Goal: Information Seeking & Learning: Learn about a topic

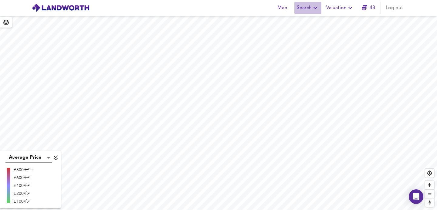
click at [309, 10] on span "Search" at bounding box center [308, 8] width 22 height 8
click at [303, 20] on li "New Search" at bounding box center [308, 21] width 60 height 11
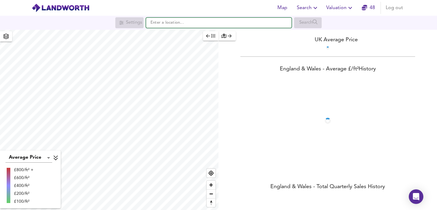
click at [274, 20] on input "text" at bounding box center [219, 23] width 146 height 10
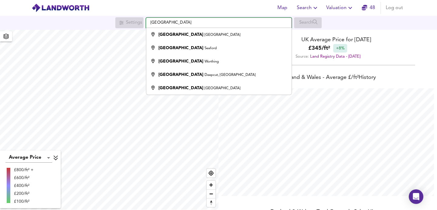
scroll to position [210, 437]
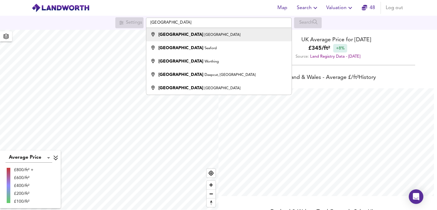
click at [241, 36] on div "Alfriston Road London" at bounding box center [217, 35] width 139 height 6
type input "Alfriston Road, London"
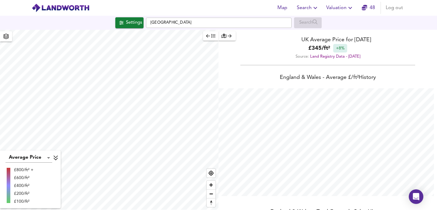
checkbox input "false"
checkbox input "true"
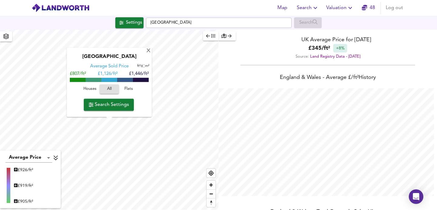
click at [119, 103] on span "Search Settings" at bounding box center [109, 104] width 40 height 8
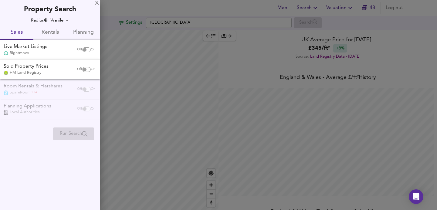
click at [86, 48] on input "checkbox" at bounding box center [84, 49] width 15 height 5
checkbox input "true"
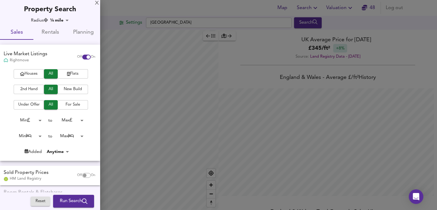
click at [36, 73] on span "Houses" at bounding box center [29, 73] width 24 height 7
click at [82, 173] on input "checkbox" at bounding box center [84, 175] width 15 height 5
checkbox input "true"
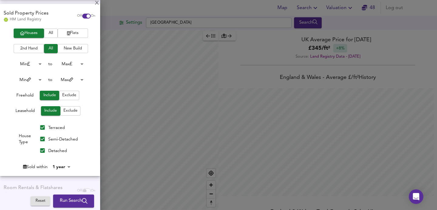
scroll to position [154, 0]
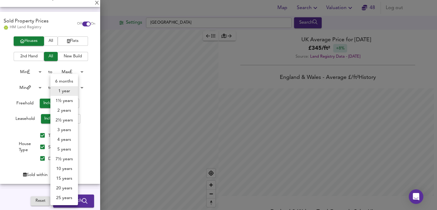
click at [60, 171] on body "Map Search Valuation 48 Log out Settings Alfriston Road, London Search Average …" at bounding box center [218, 105] width 437 height 210
click at [63, 108] on li "2 years" at bounding box center [64, 111] width 28 height 10
type input "24"
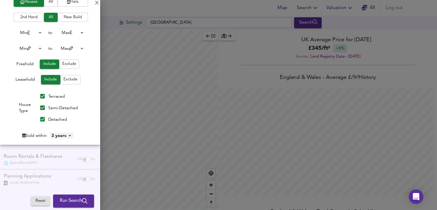
scroll to position [193, 0]
click at [62, 198] on span "Run Search" at bounding box center [74, 201] width 28 height 8
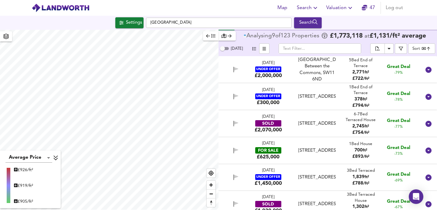
click at [415, 49] on body "Map Search Valuation 47 Log out Settings Alfriston Road, London Search Average …" at bounding box center [218, 105] width 437 height 210
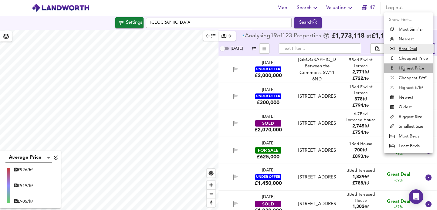
click at [409, 66] on li "Highest Price" at bounding box center [408, 68] width 49 height 10
type input "expensive"
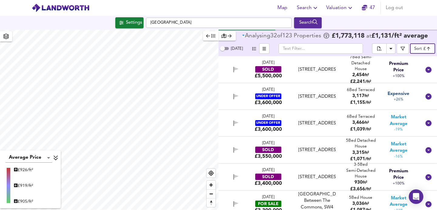
click at [339, 72] on div "1 Feb 2024 SOLD £5,500,000 123 Clapham Common West Side, SW4 9BB 123 Clapham Co…" at bounding box center [320, 70] width 201 height 20
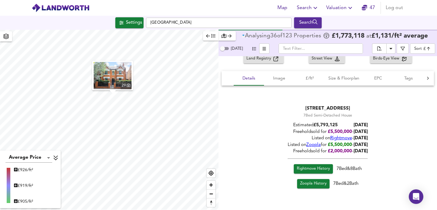
scroll to position [34, 0]
click at [312, 167] on span "Rightmove History" at bounding box center [313, 168] width 33 height 7
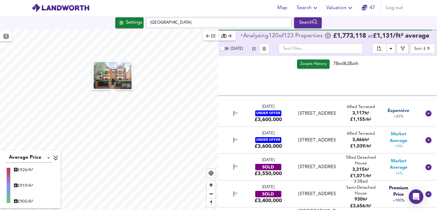
scroll to position [155, 0]
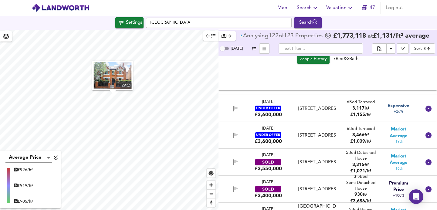
click at [327, 111] on div "Kyrle Road, SW11 6BD" at bounding box center [316, 109] width 37 height 6
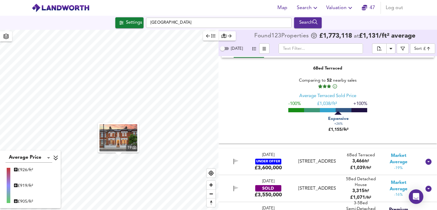
scroll to position [269, 0]
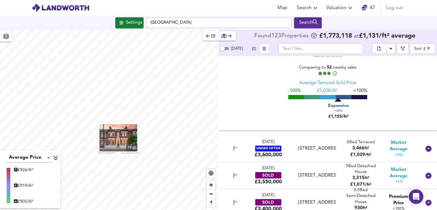
click at [289, 147] on div "19 May 2025 UNDER OFFER £3,600,000 Kyrle Road, London, SW11 6BD Kyrle Road, Lon…" at bounding box center [320, 148] width 201 height 19
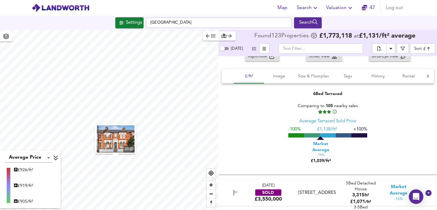
scroll to position [379, 0]
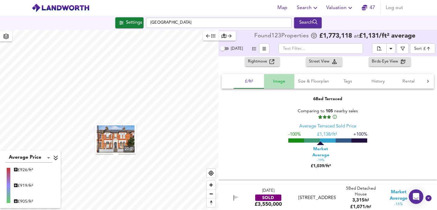
click at [279, 82] on span "Image" at bounding box center [279, 82] width 23 height 8
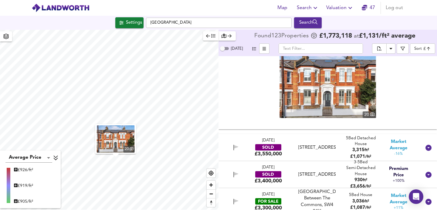
scroll to position [462, 0]
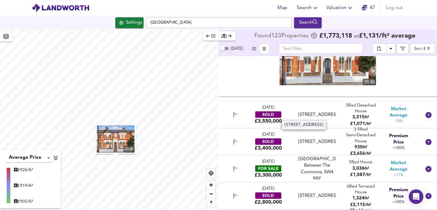
click at [298, 115] on div "113 Broomwood Road, SW11 6JU" at bounding box center [316, 115] width 37 height 6
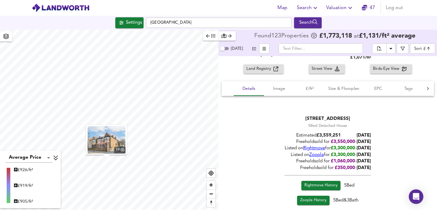
scroll to position [535, 0]
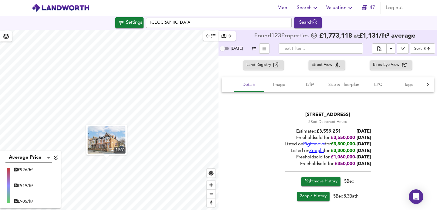
click at [328, 179] on span "Rightmove History" at bounding box center [320, 181] width 33 height 7
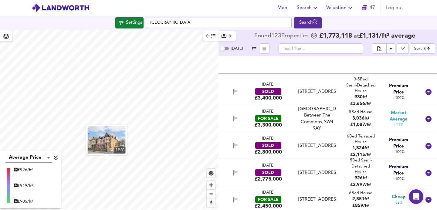
scroll to position [684, 0]
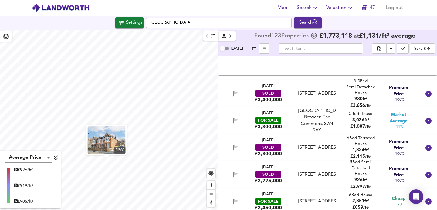
click at [312, 97] on div "27 Feb 2024 SOLD £3,400,000 46 Alfriston Road, SW11 6NN 46 Alfriston Road, SW11…" at bounding box center [320, 94] width 201 height 20
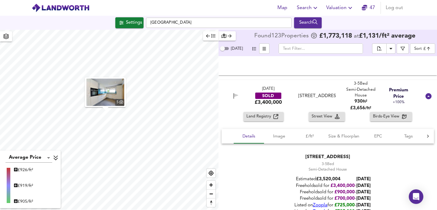
scroll to position [750, 0]
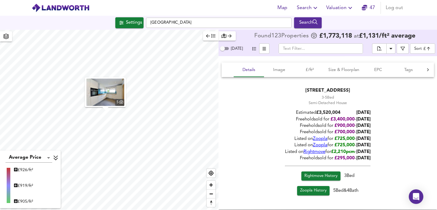
click at [318, 174] on span "Rightmove History" at bounding box center [320, 176] width 33 height 7
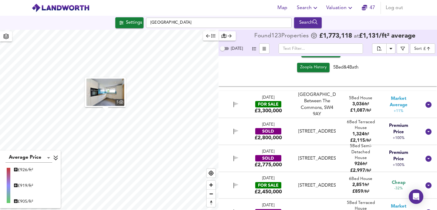
scroll to position [884, 0]
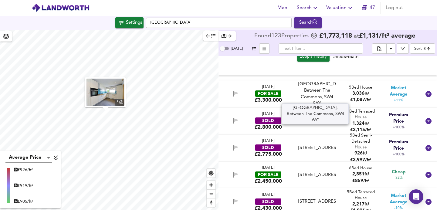
click at [296, 88] on div "Clapham Common West Side, Between The Commons, SW4 9AY" at bounding box center [317, 94] width 42 height 26
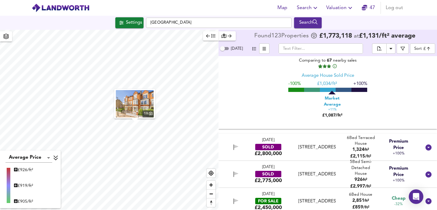
scroll to position [893, 0]
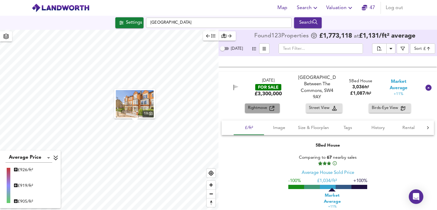
click at [274, 105] on div "Rightmove" at bounding box center [262, 108] width 29 height 7
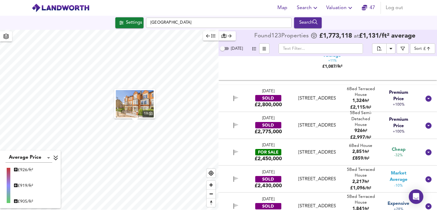
scroll to position [1038, 0]
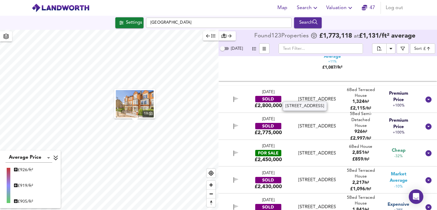
click at [321, 99] on div "92 Honeywell Road, SW11 6EF" at bounding box center [316, 99] width 37 height 6
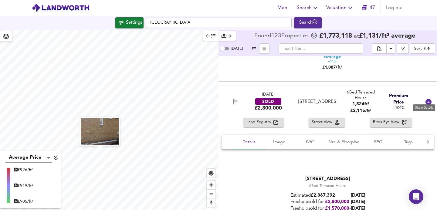
click at [425, 99] on icon at bounding box center [428, 102] width 6 height 6
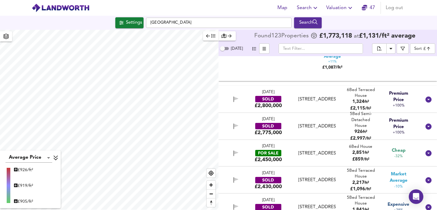
scroll to position [1051, 0]
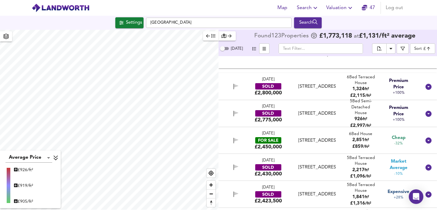
click at [314, 110] on div "44 Alfriston Road, SW11 6NN" at bounding box center [316, 113] width 37 height 6
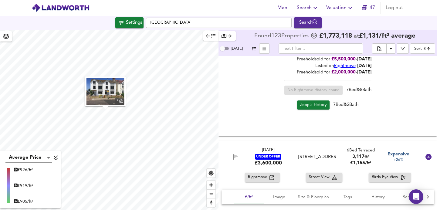
scroll to position [162, 0]
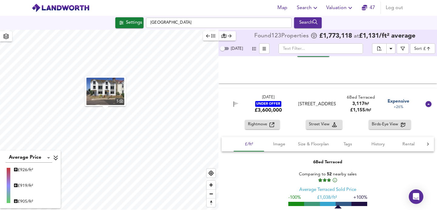
click at [291, 108] on div "23 May 2025 UNDER OFFER £3,600,000 Kyrle Road, SW11 6BD Kyrle Road, SW11 6BD 6 …" at bounding box center [320, 103] width 201 height 19
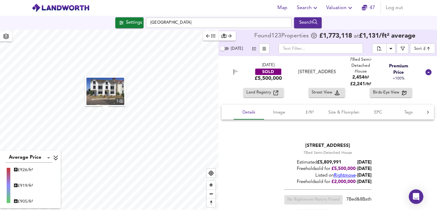
scroll to position [0, 0]
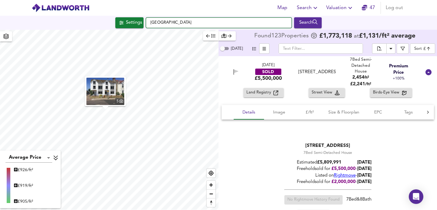
click at [187, 26] on input "Alfriston Road, London" at bounding box center [219, 23] width 146 height 10
drag, startPoint x: 196, startPoint y: 24, endPoint x: 136, endPoint y: 19, distance: 60.3
click at [136, 19] on div "Settings Alfriston Road, London Search" at bounding box center [218, 22] width 437 height 11
paste input "Lavender Sweep, Clapham Junction"
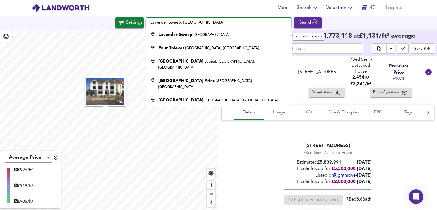
type input "Lavender Sweep, Clapham Junction"
click at [304, 26] on div "Search" at bounding box center [307, 23] width 25 height 8
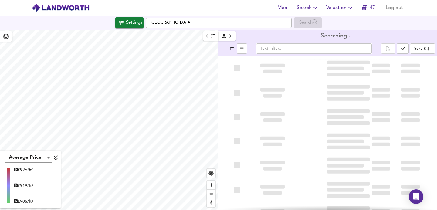
type input "bestdeal"
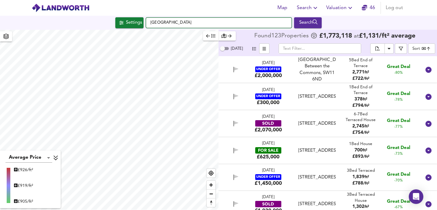
click at [248, 22] on input "Alfriston Road, London" at bounding box center [219, 23] width 146 height 10
drag, startPoint x: 241, startPoint y: 22, endPoint x: 146, endPoint y: 15, distance: 95.5
click at [146, 15] on div "Map Search Valuation 46 Log out Settings Alfriston Road, London Search Average …" at bounding box center [218, 105] width 437 height 210
paste input "Lavender Sweep, Clapham Junction"
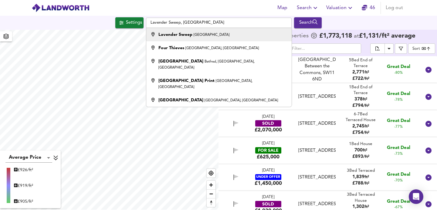
click at [186, 35] on strong "Lavender Sweep" at bounding box center [175, 34] width 34 height 4
type input "Lavender Sweep, London"
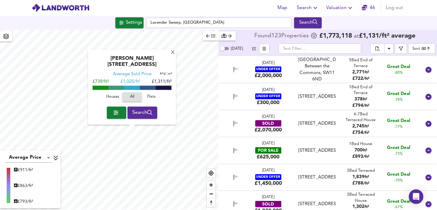
click at [141, 115] on span "Search" at bounding box center [142, 112] width 20 height 8
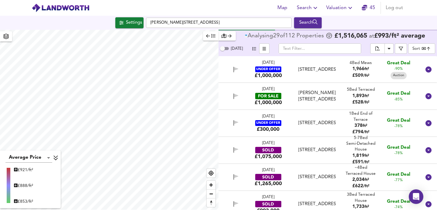
click at [415, 49] on body "Map Search Valuation 45 Log out Settings Altenburg Gardens, SW11 1JJ Search Ave…" at bounding box center [218, 105] width 437 height 210
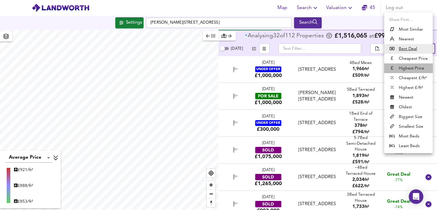
click at [415, 69] on li "Highest Price" at bounding box center [408, 68] width 49 height 10
type input "expensive"
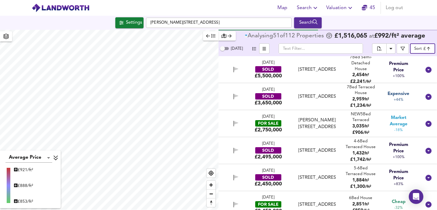
click at [328, 97] on div "32 Lavender Gardens, SW11 1DL" at bounding box center [316, 96] width 37 height 6
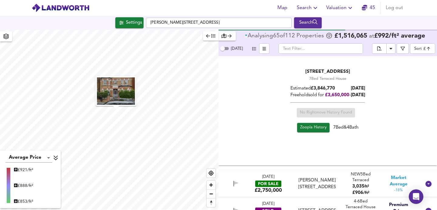
scroll to position [108, 0]
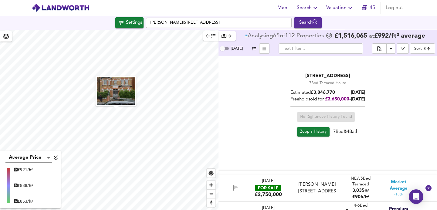
click at [306, 132] on span "Zoopla History" at bounding box center [313, 131] width 26 height 7
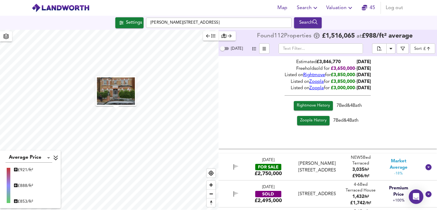
scroll to position [183, 0]
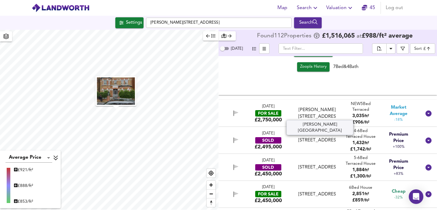
click at [313, 117] on div "MALLINSON ROAD, SW11 1BL" at bounding box center [316, 113] width 37 height 13
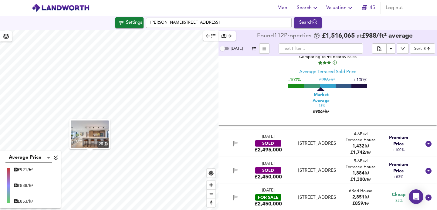
scroll to position [328, 0]
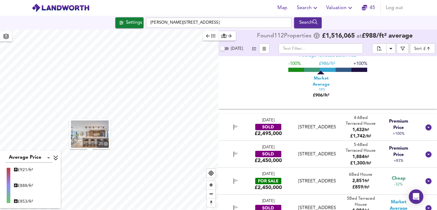
click at [305, 127] on div "96 Elspeth Road, SW11 1DR" at bounding box center [316, 127] width 37 height 6
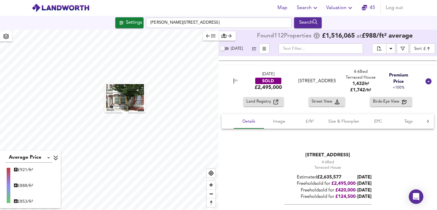
scroll to position [417, 0]
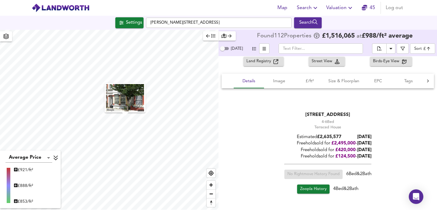
click at [312, 187] on span "Zoopla History" at bounding box center [313, 189] width 26 height 7
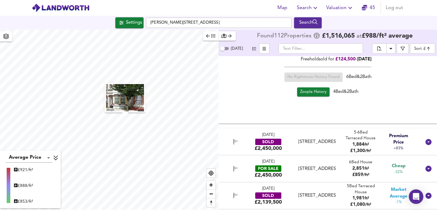
scroll to position [0, 0]
click at [280, 141] on div "SOLD" at bounding box center [268, 142] width 26 height 6
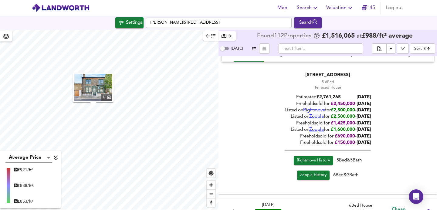
scroll to position [708, 0]
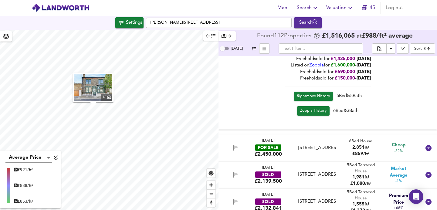
click at [308, 93] on span "Rightmove History" at bounding box center [313, 96] width 33 height 7
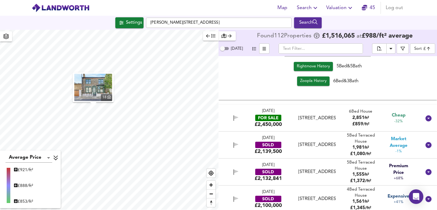
scroll to position [739, 0]
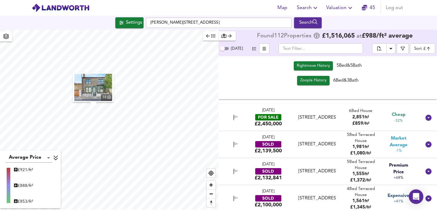
click at [274, 135] on div "5 Dec 2024" at bounding box center [268, 138] width 12 height 6
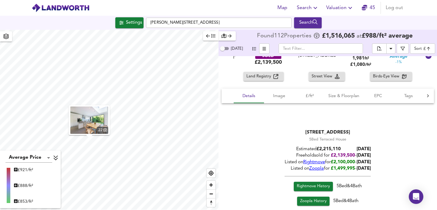
scroll to position [890, 0]
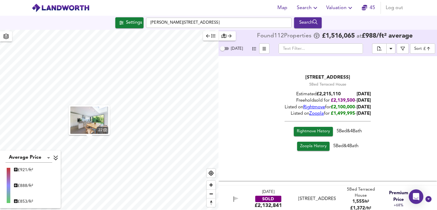
click at [314, 128] on span "Rightmove History" at bounding box center [313, 131] width 33 height 7
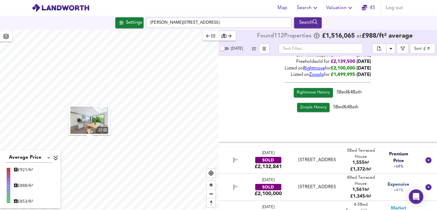
scroll to position [939, 0]
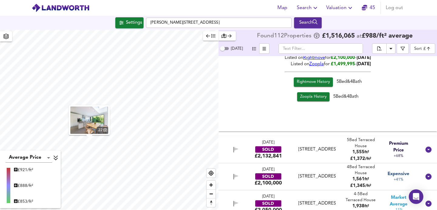
click at [294, 167] on div "31 Mar 2025 SOLD £2,100,000 8 Canford Road, SW11 6NZ 8 Canford Road, SW11 6NZ 4…" at bounding box center [320, 177] width 201 height 20
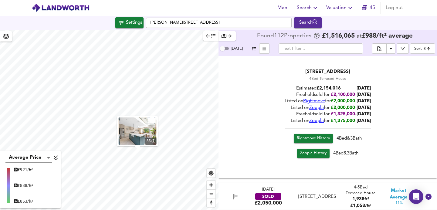
scroll to position [1133, 0]
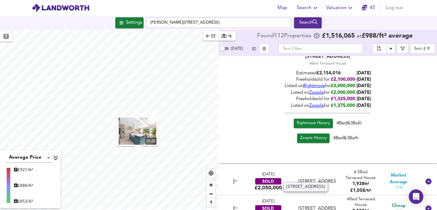
click at [299, 178] on div "10 Alfriston Road, SW11 6NN" at bounding box center [316, 181] width 37 height 6
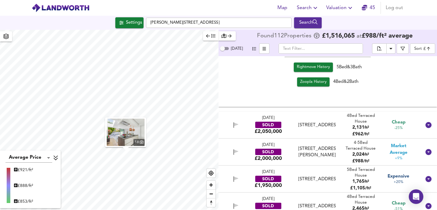
scroll to position [0, 0]
